Goal: Information Seeking & Learning: Learn about a topic

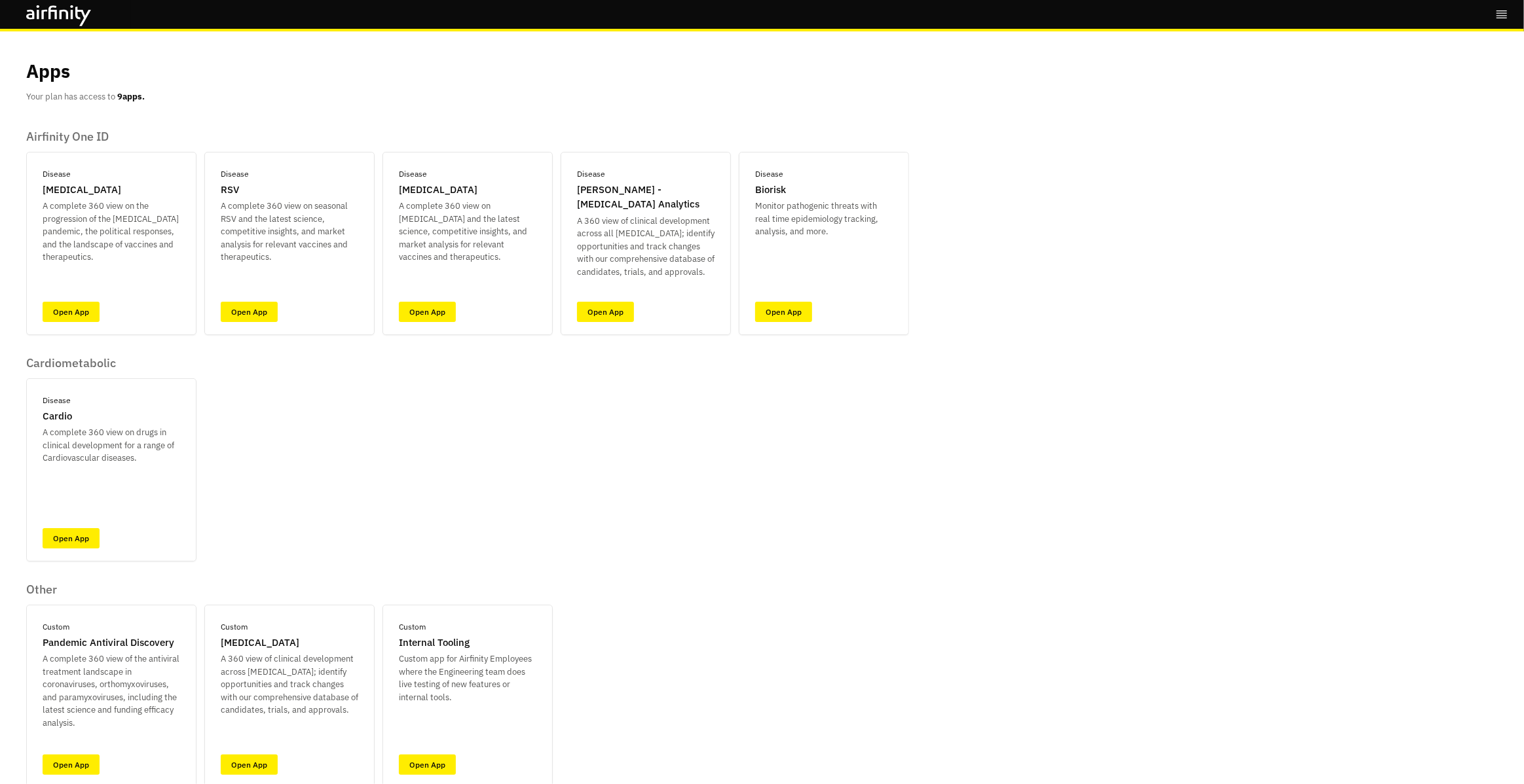
scroll to position [50, 0]
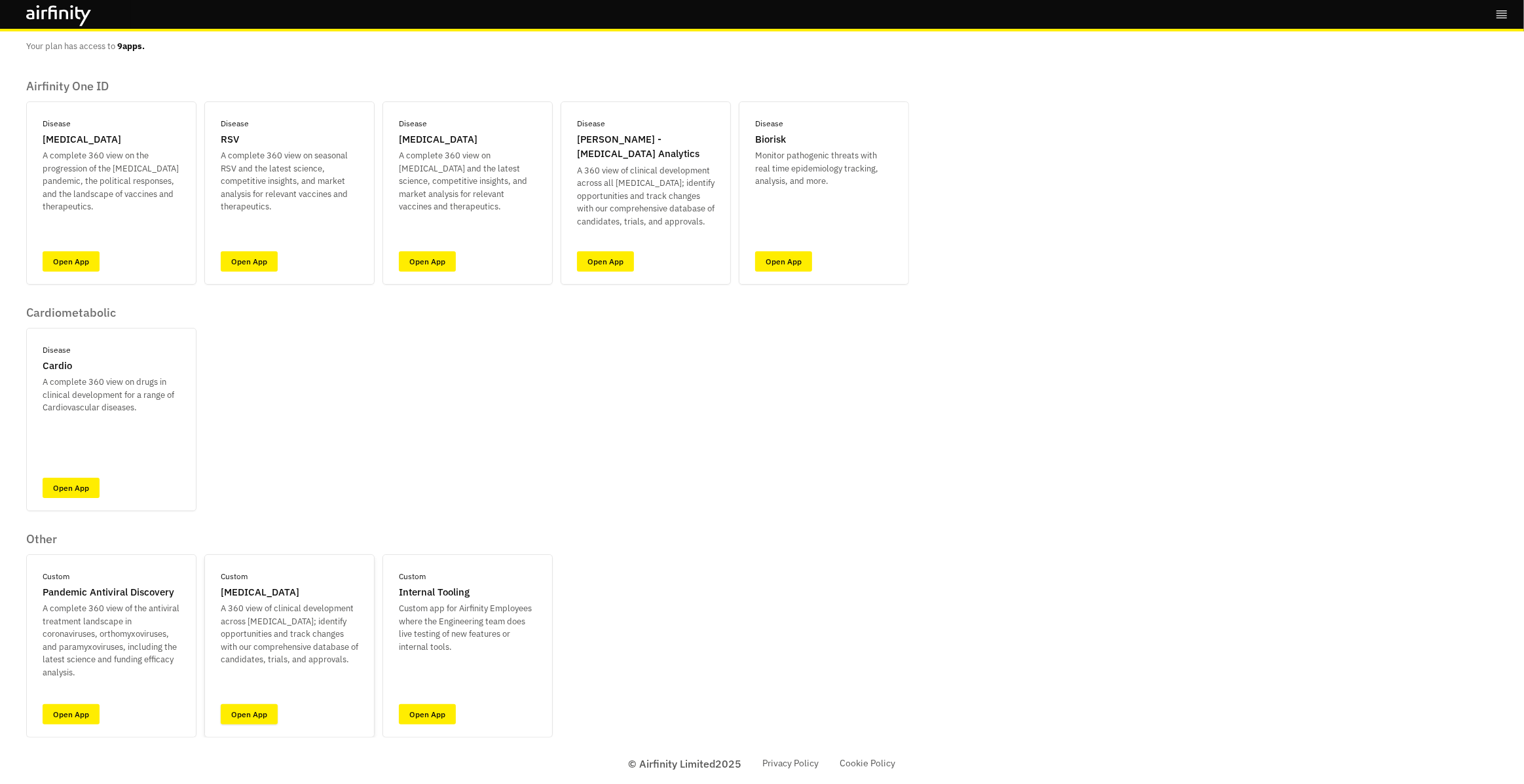
click at [243, 721] on link "Open App" at bounding box center [249, 714] width 57 height 20
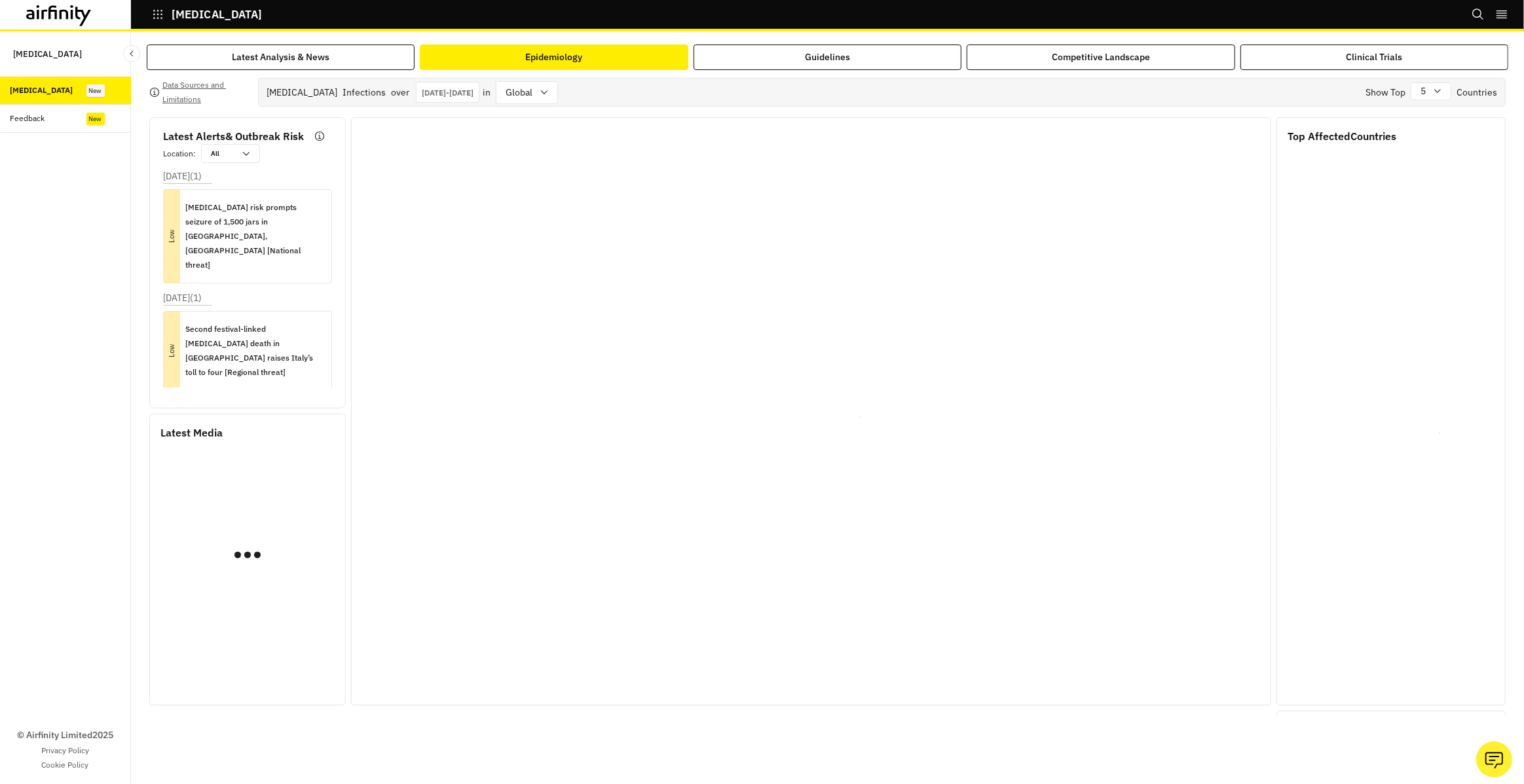
click at [615, 50] on button "Epidemiology" at bounding box center [554, 57] width 268 height 26
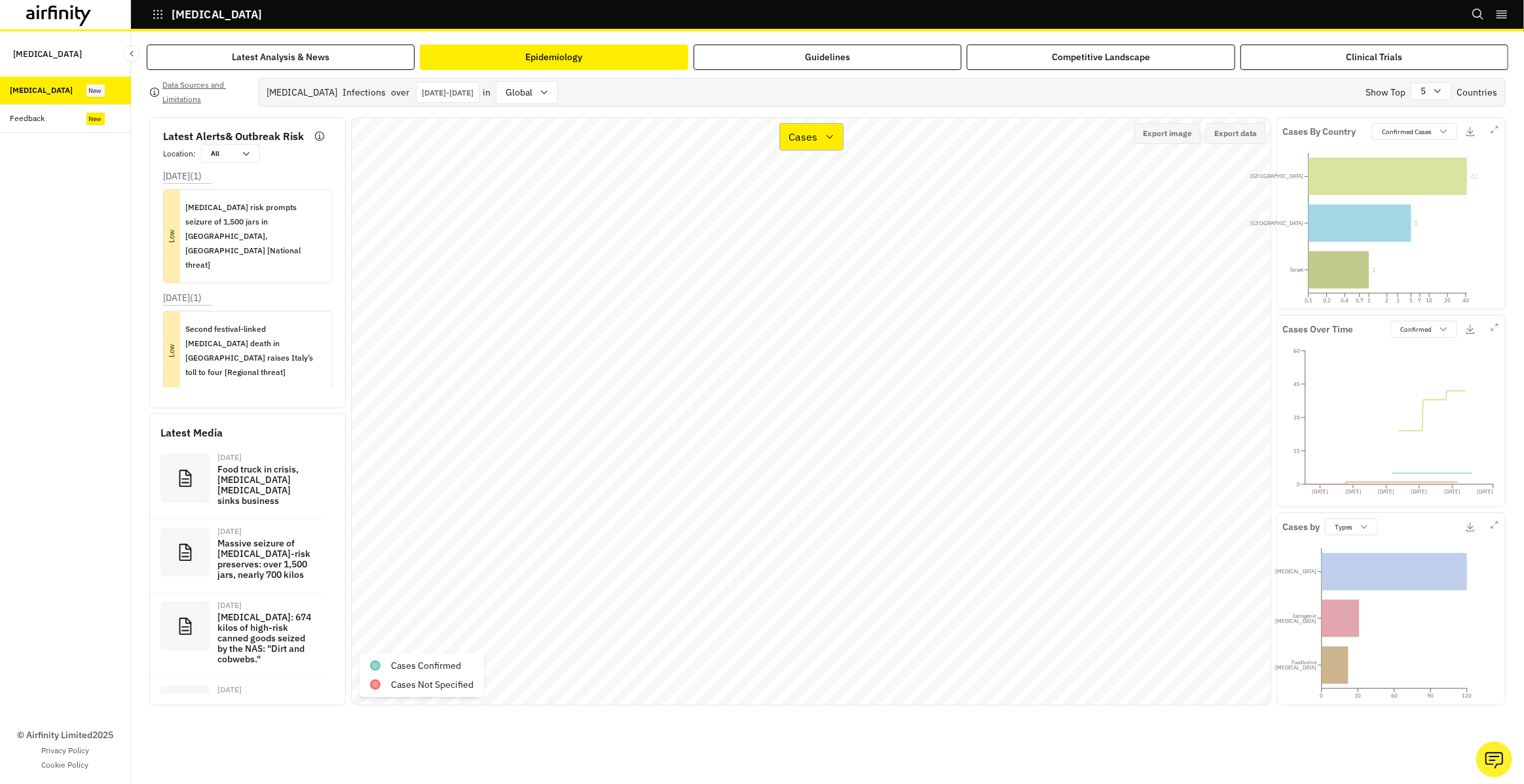
click at [821, 142] on div "Cases" at bounding box center [802, 137] width 45 height 18
click at [836, 196] on div "Types" at bounding box center [844, 200] width 110 height 16
click at [818, 135] on div "Types" at bounding box center [802, 137] width 44 height 18
click at [893, 187] on div "Types" at bounding box center [845, 200] width 126 height 26
click at [800, 142] on p "Types" at bounding box center [804, 137] width 28 height 16
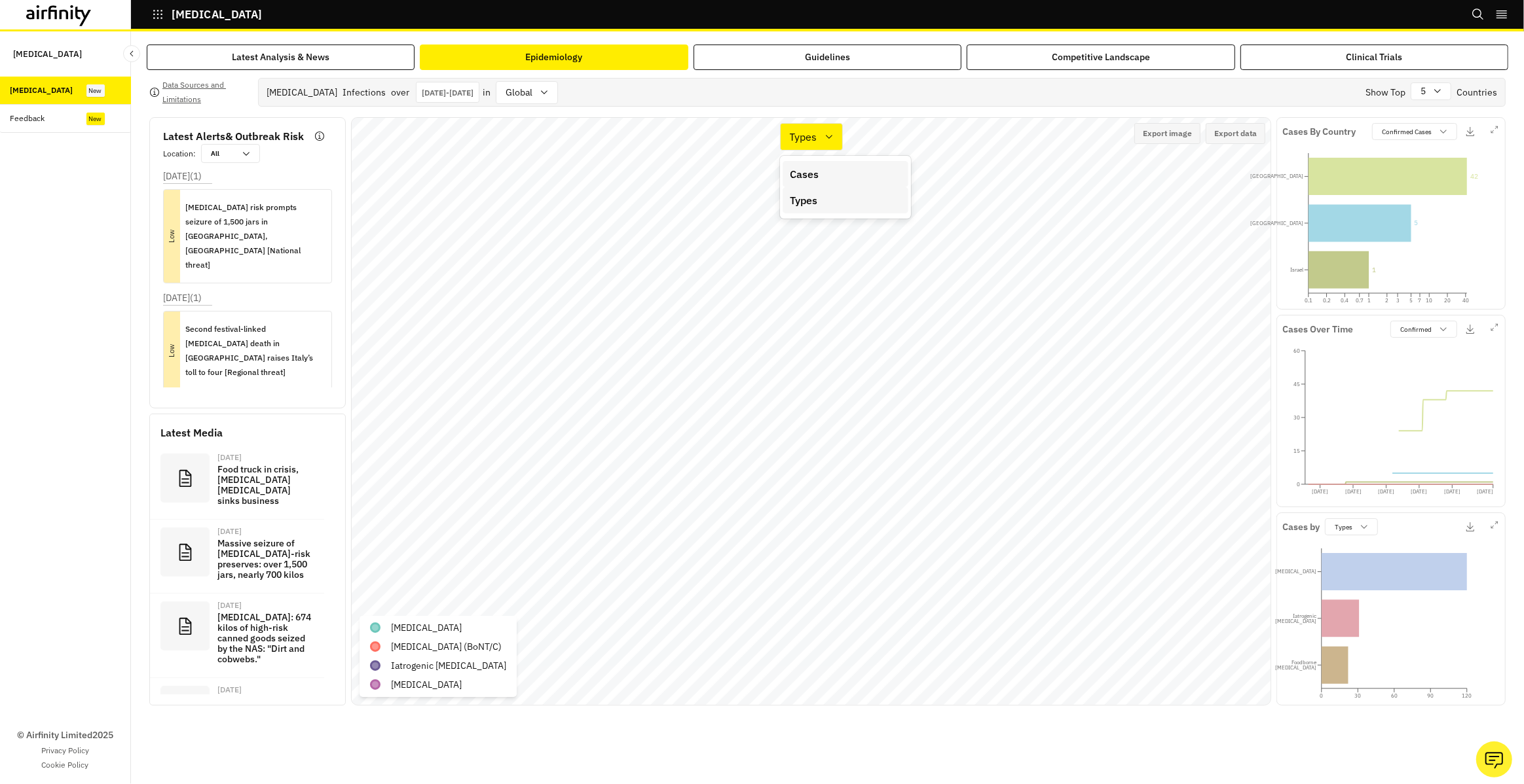
click at [828, 173] on div "Cases" at bounding box center [845, 174] width 110 height 16
click at [1496, 327] on icon "button" at bounding box center [1494, 327] width 8 height 8
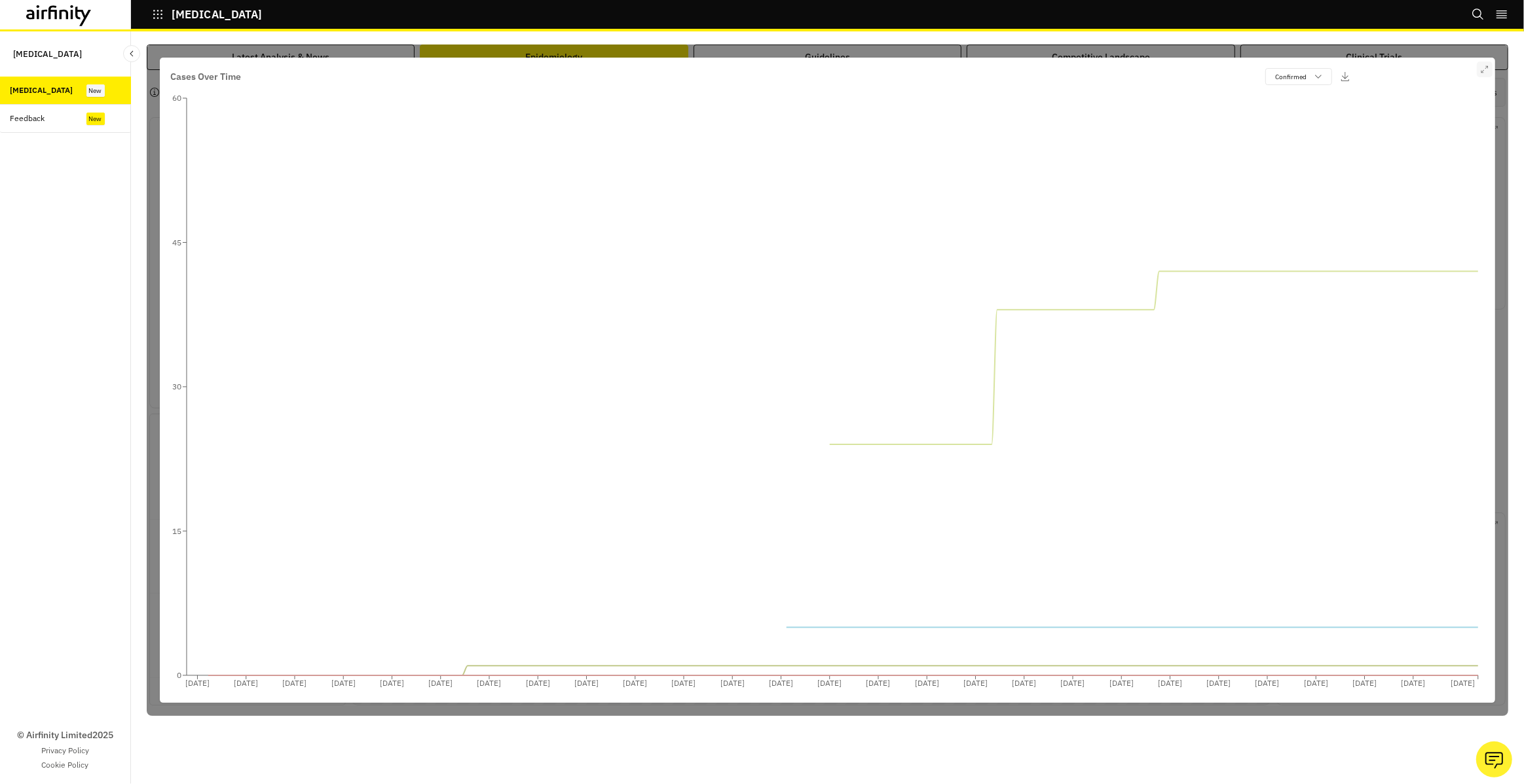
click at [1488, 66] on button "button" at bounding box center [1484, 69] width 16 height 16
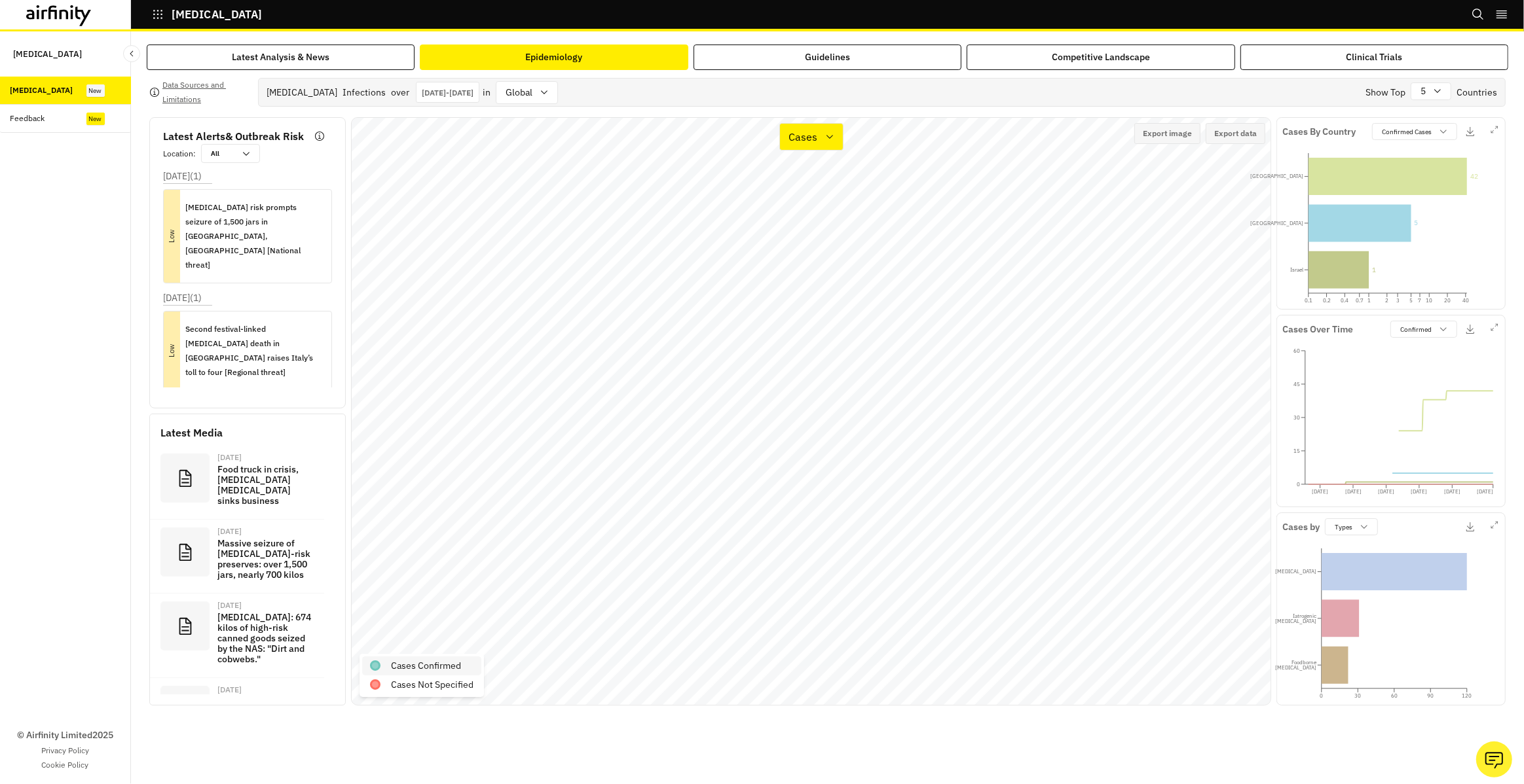
click at [458, 670] on p "Cases Confirmed" at bounding box center [426, 665] width 70 height 14
click at [823, 148] on div "Cases" at bounding box center [811, 137] width 64 height 28
click at [829, 200] on div "Types" at bounding box center [844, 200] width 110 height 16
click at [827, 138] on icon at bounding box center [829, 137] width 11 height 11
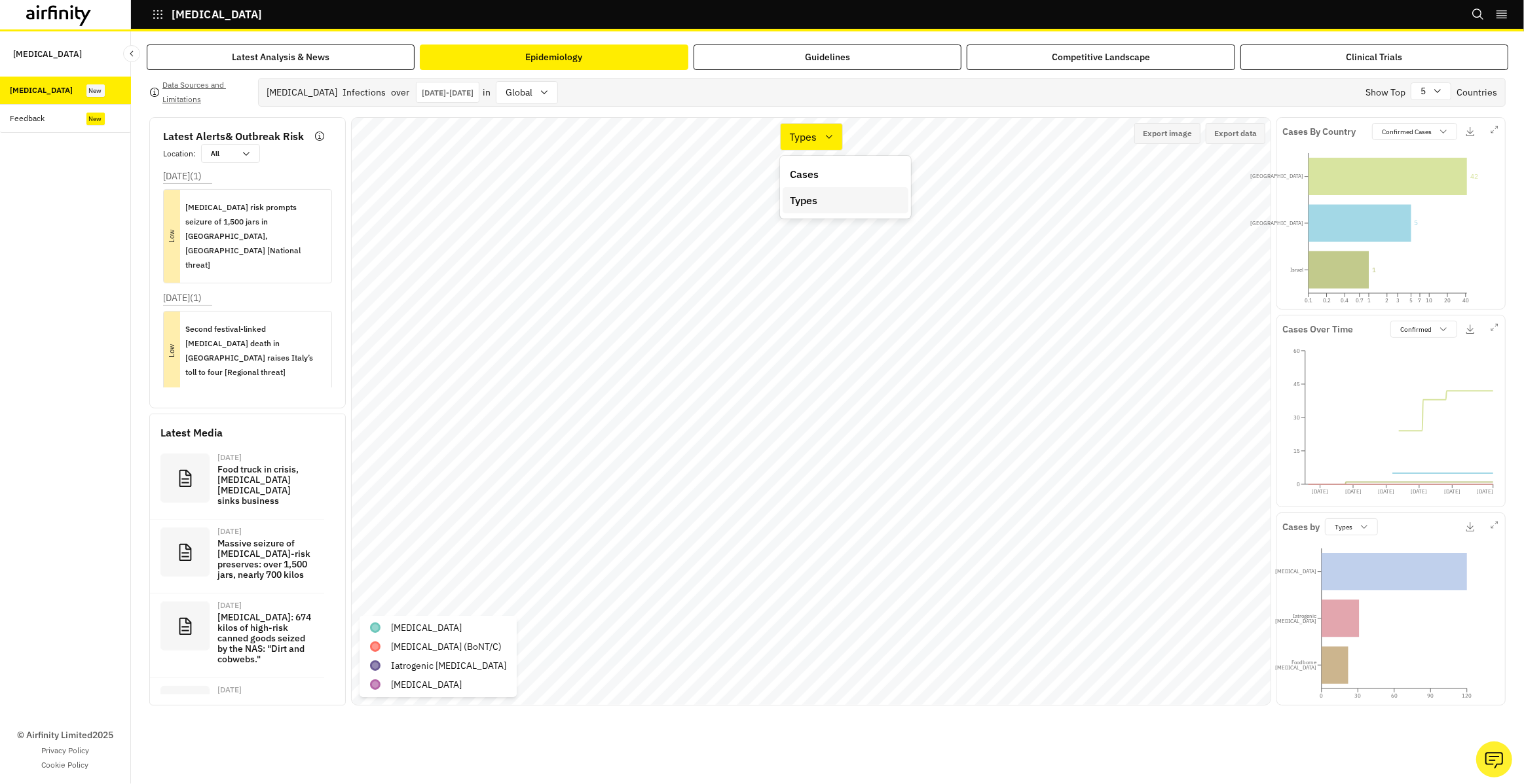
click at [836, 213] on div "Types" at bounding box center [845, 200] width 126 height 26
